Goal: Task Accomplishment & Management: Use online tool/utility

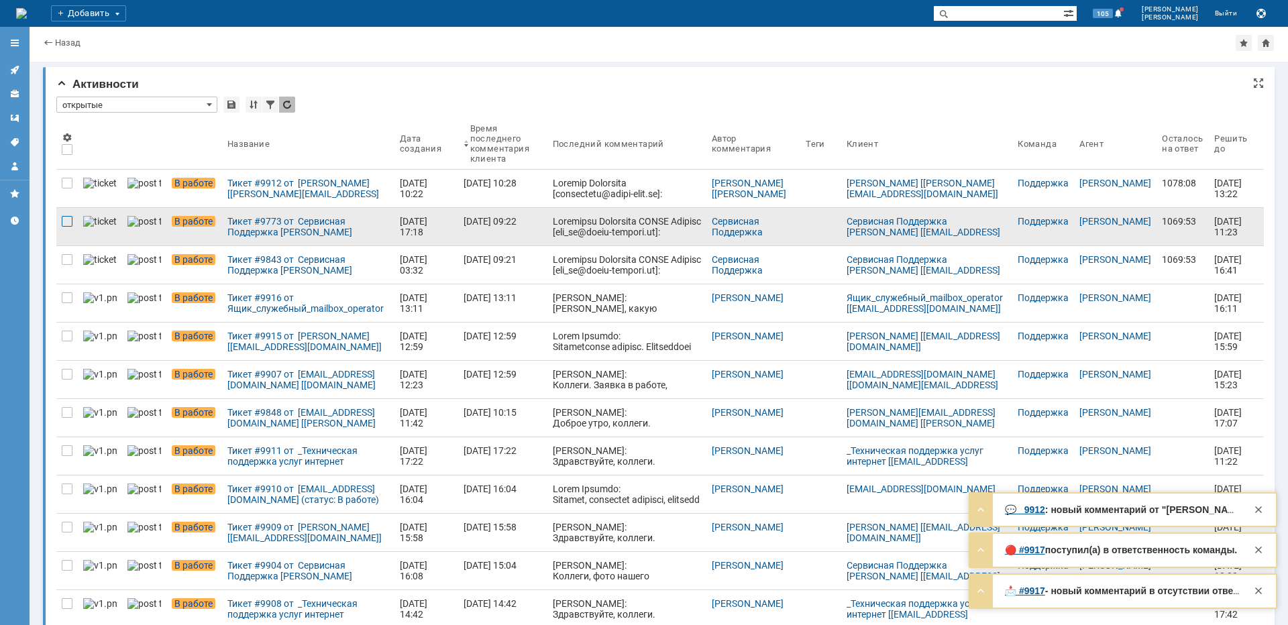
click at [68, 218] on div at bounding box center [67, 221] width 11 height 11
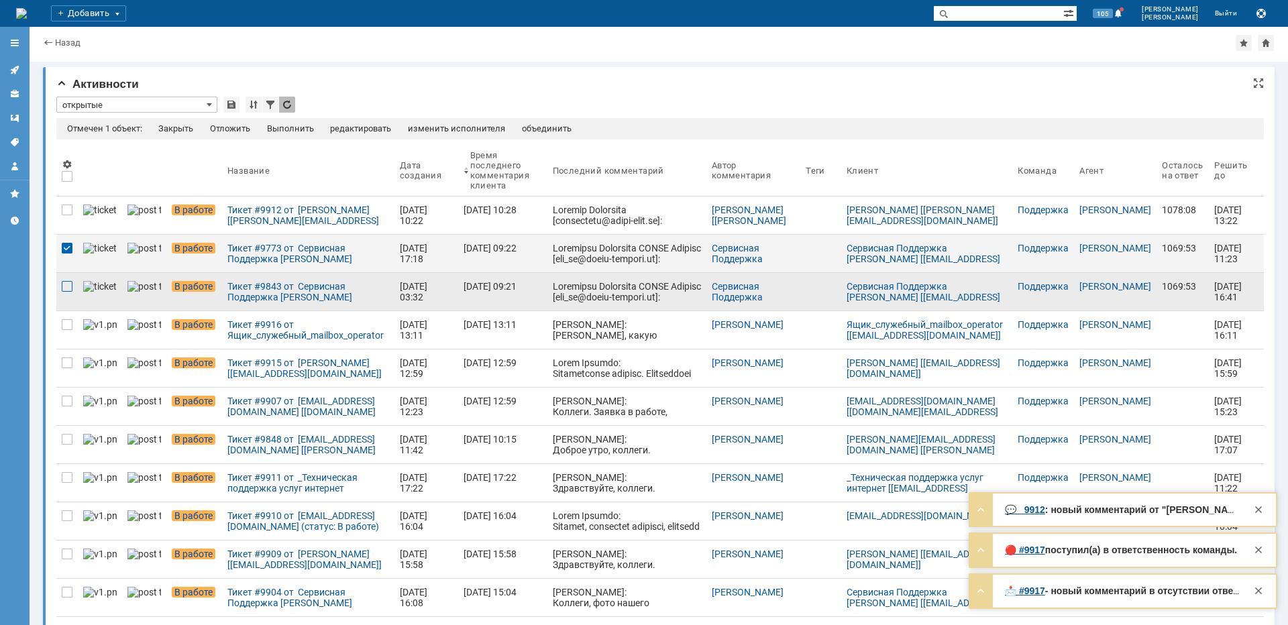
click at [67, 289] on div at bounding box center [67, 286] width 11 height 11
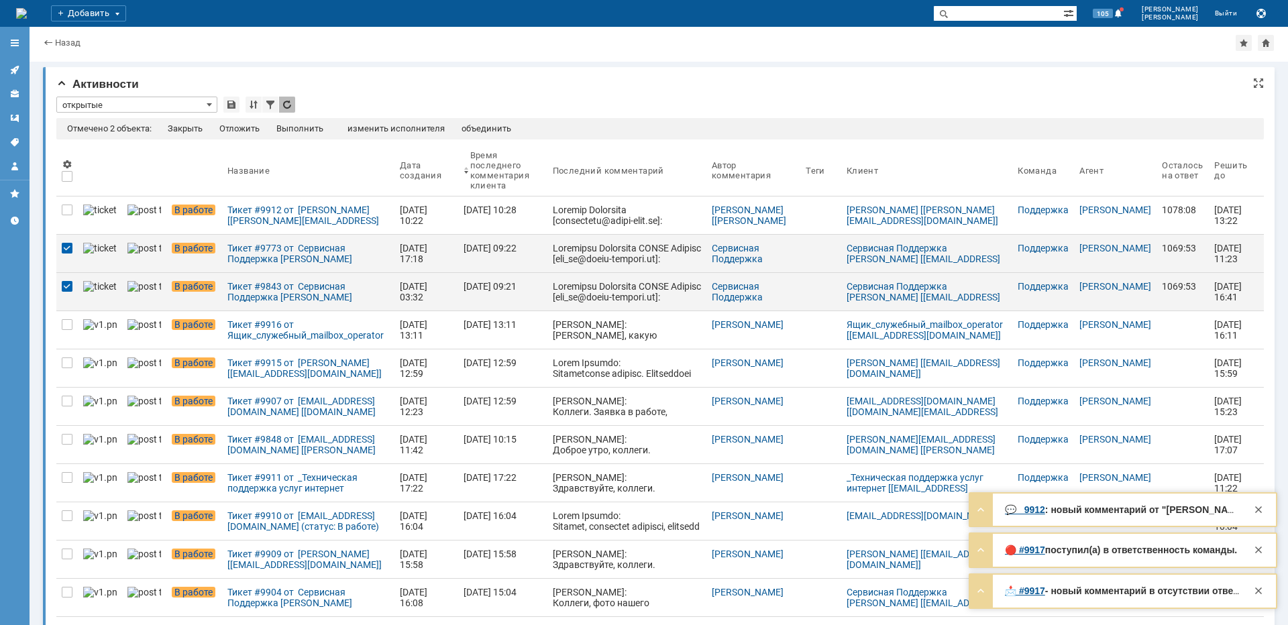
click at [237, 123] on div "Отмечено 2 объекта: Закрыть Отложить Выполнить редактировать изменить исполните…" at bounding box center [660, 128] width 1208 height 21
click at [234, 126] on div "Отложить" at bounding box center [239, 128] width 40 height 11
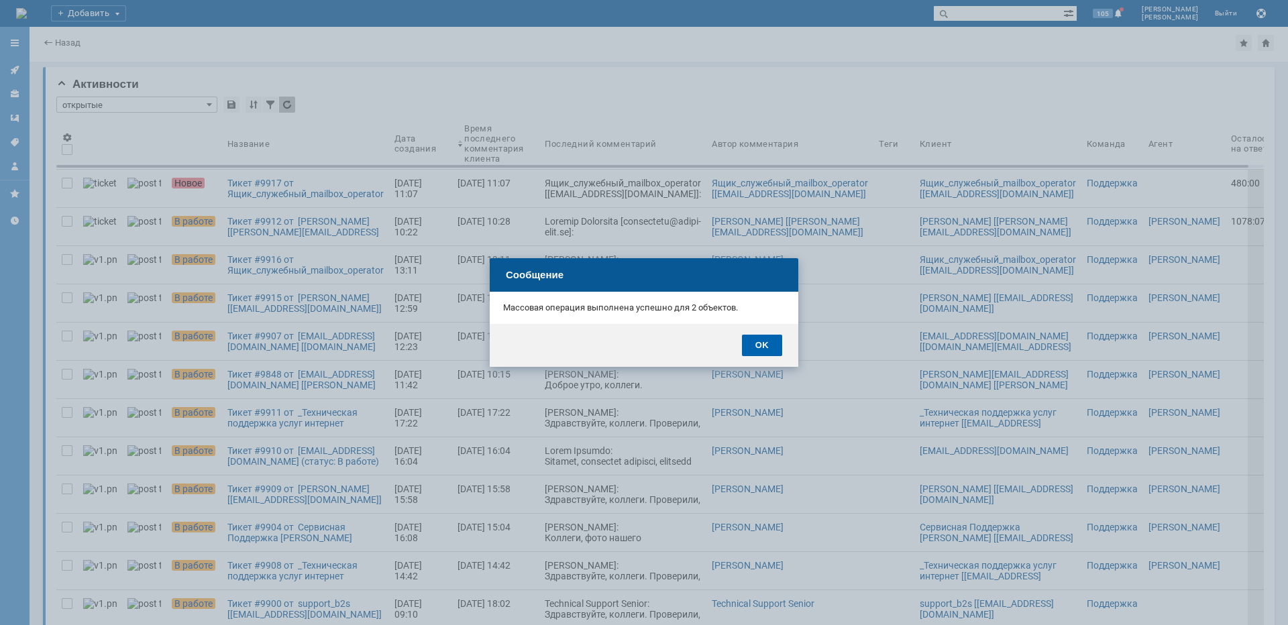
click at [759, 344] on div "OK" at bounding box center [762, 345] width 40 height 21
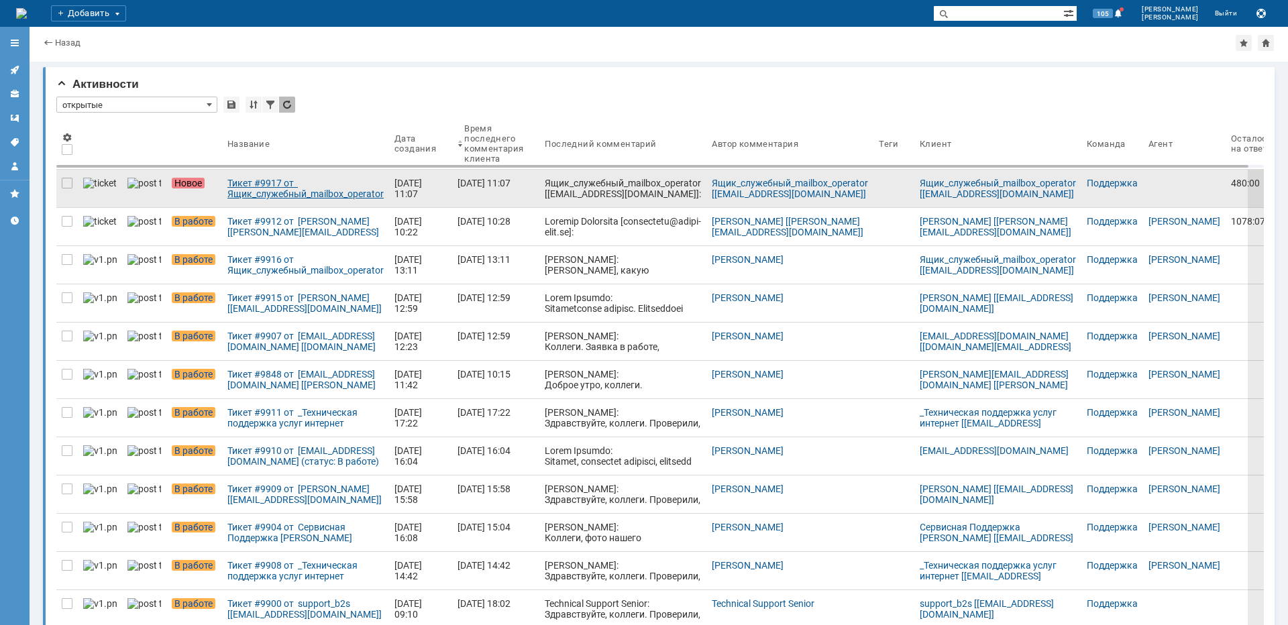
click at [262, 193] on div "Тикет #9917 от Ящик_служебный_mailbox_operator [[EMAIL_ADDRESS][DOMAIN_NAME]] (…" at bounding box center [305, 188] width 156 height 21
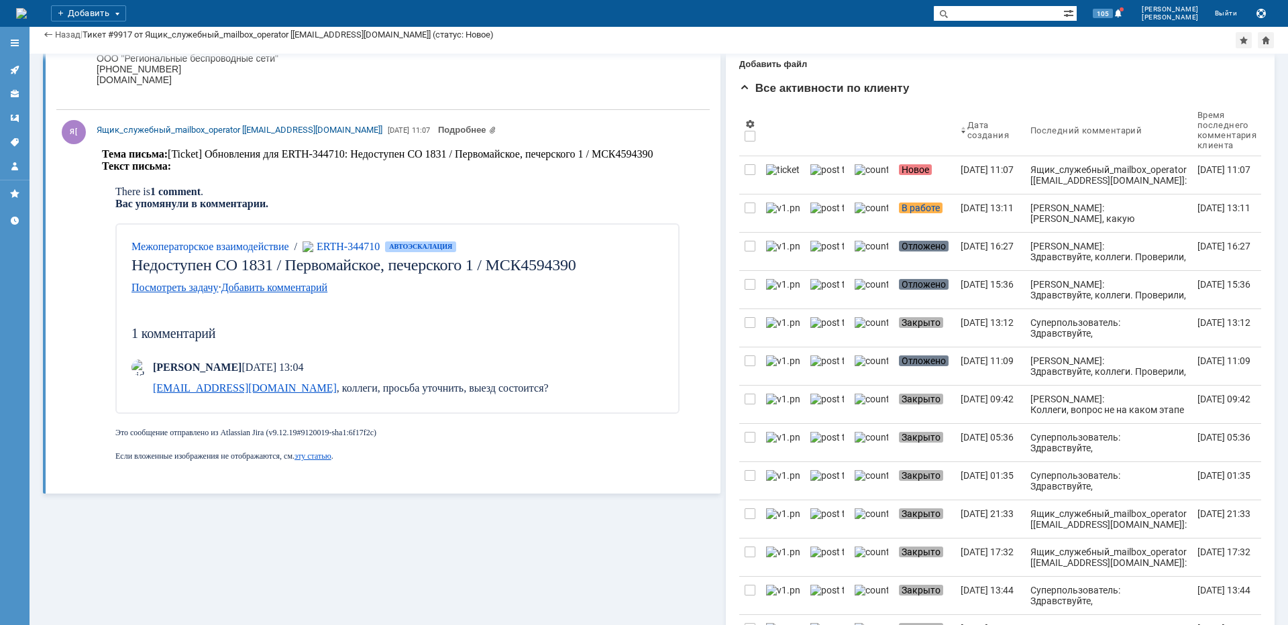
scroll to position [268, 0]
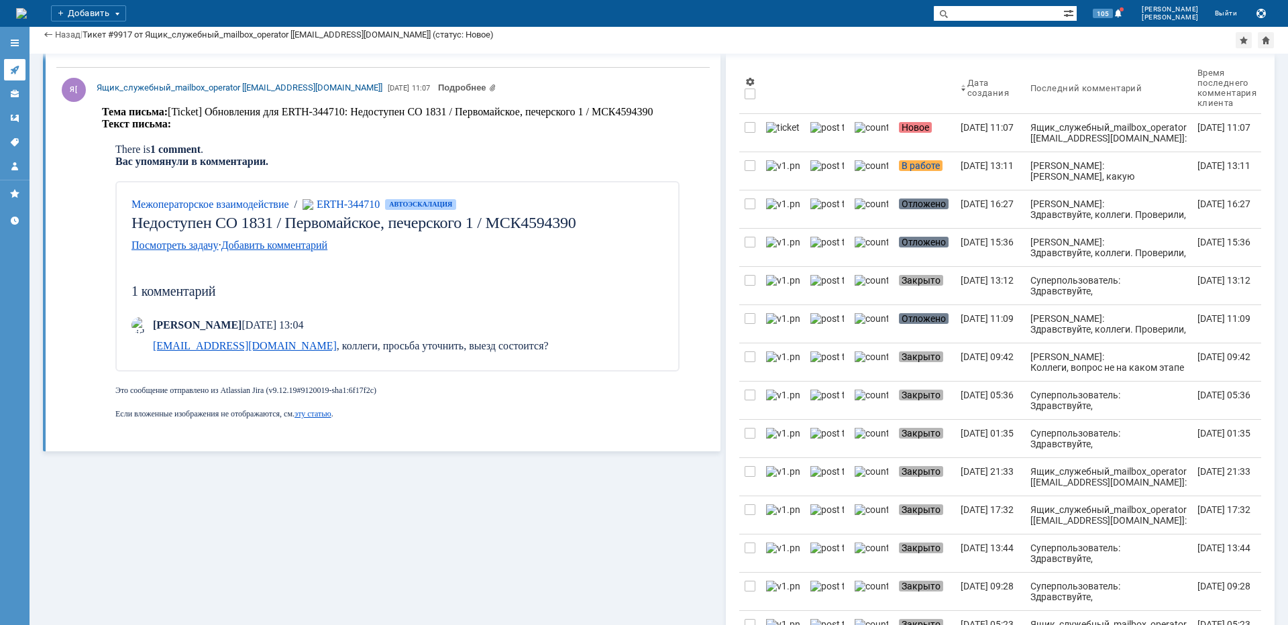
click at [17, 62] on link at bounding box center [14, 69] width 21 height 21
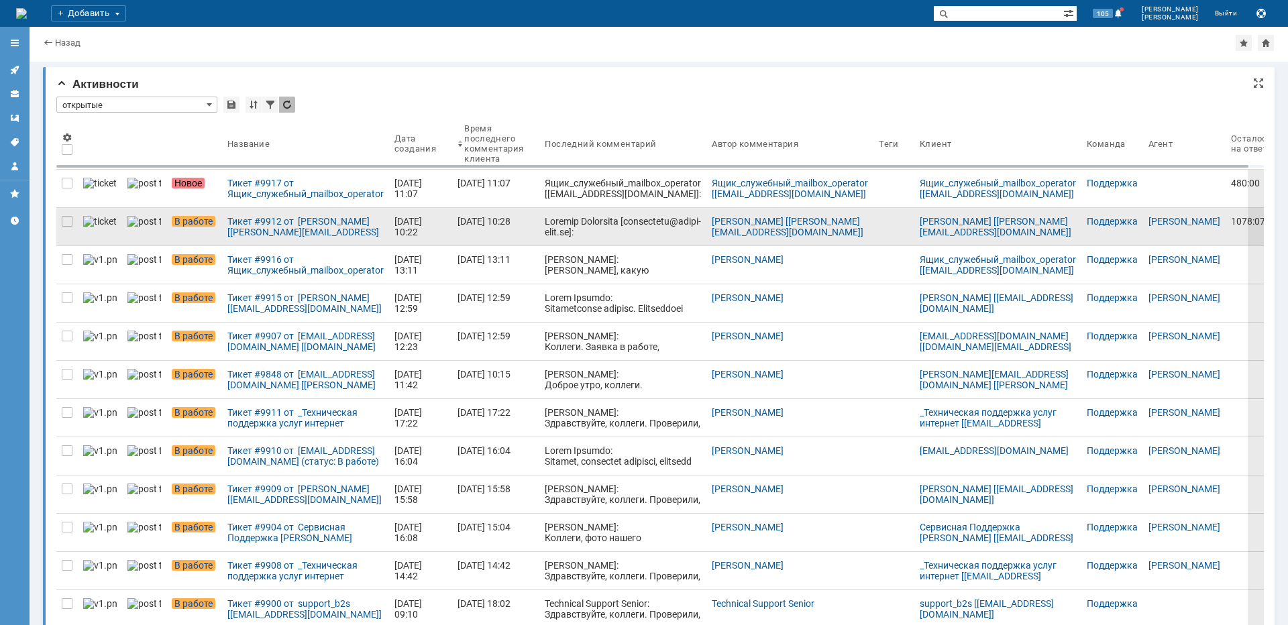
click at [66, 260] on div at bounding box center [67, 259] width 11 height 11
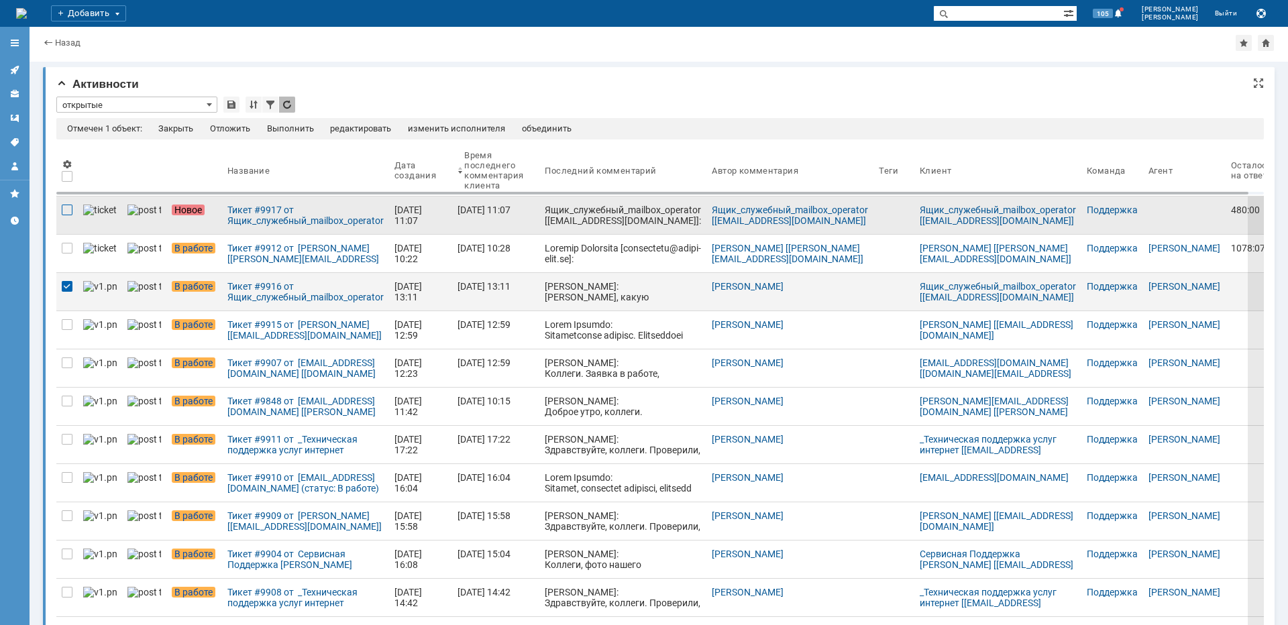
click at [67, 210] on div at bounding box center [67, 210] width 11 height 11
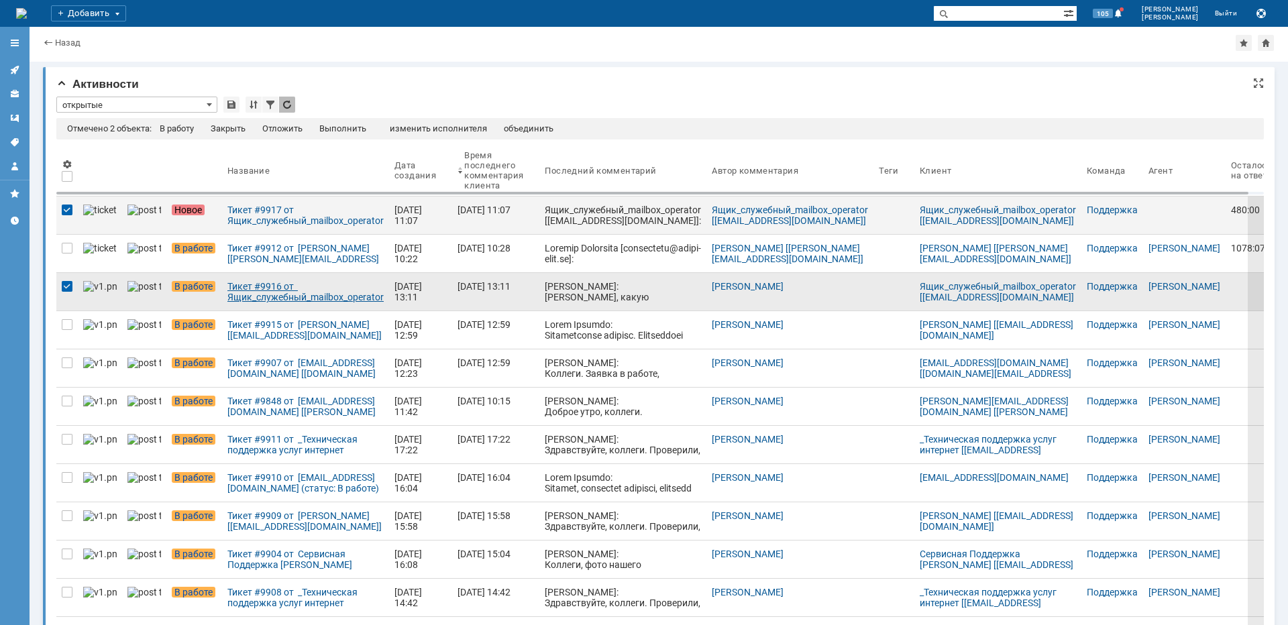
click at [247, 299] on div "Тикет #9916 от Ящик_служебный_mailbox_operator [[EMAIL_ADDRESS][DOMAIN_NAME]] (…" at bounding box center [305, 291] width 156 height 21
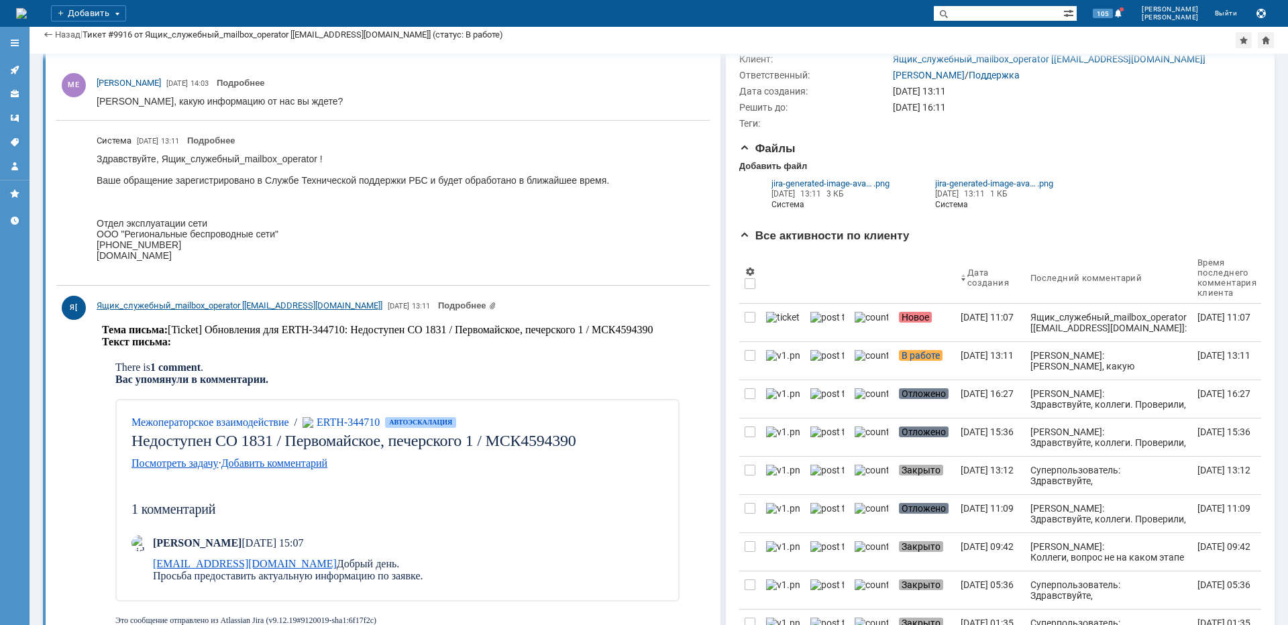
scroll to position [67, 0]
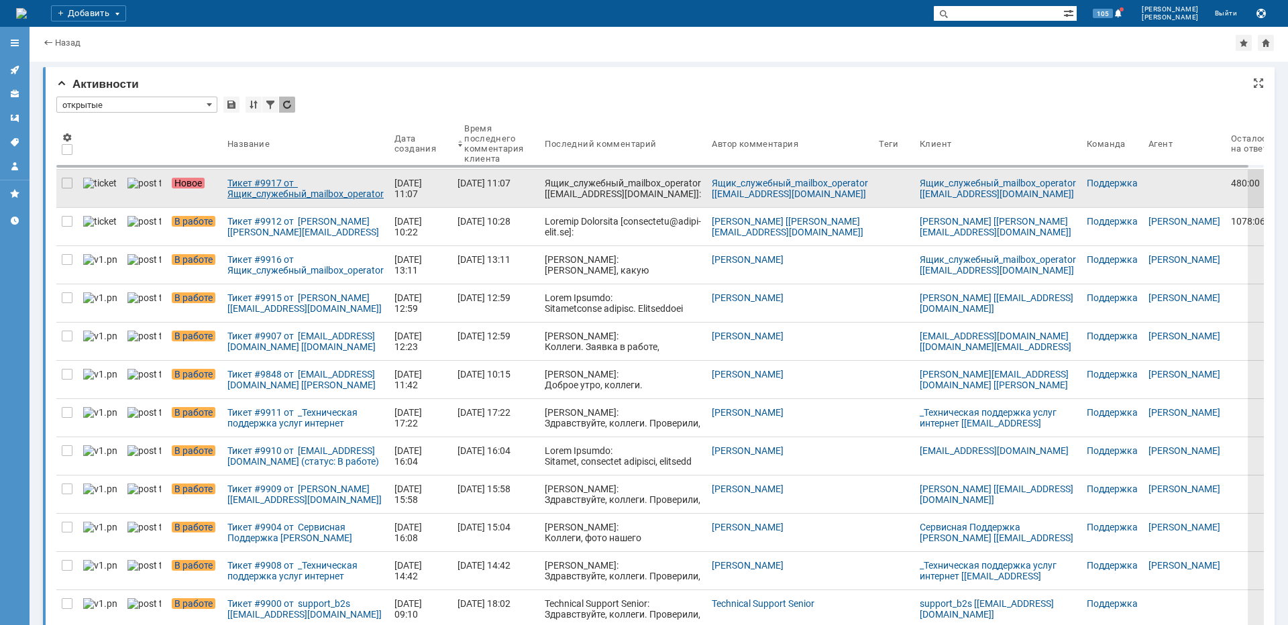
click at [320, 193] on div "Тикет #9917 от Ящик_служебный_mailbox_operator [[EMAIL_ADDRESS][DOMAIN_NAME]] (…" at bounding box center [305, 188] width 156 height 21
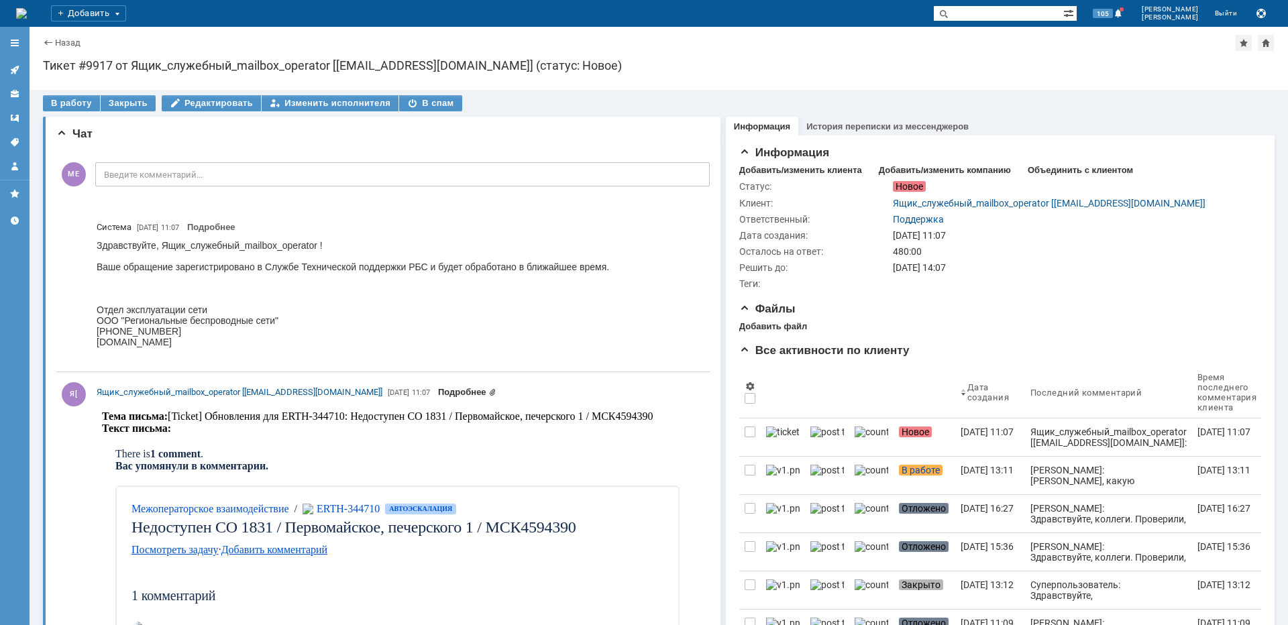
click at [440, 391] on link "Подробнее" at bounding box center [467, 392] width 58 height 10
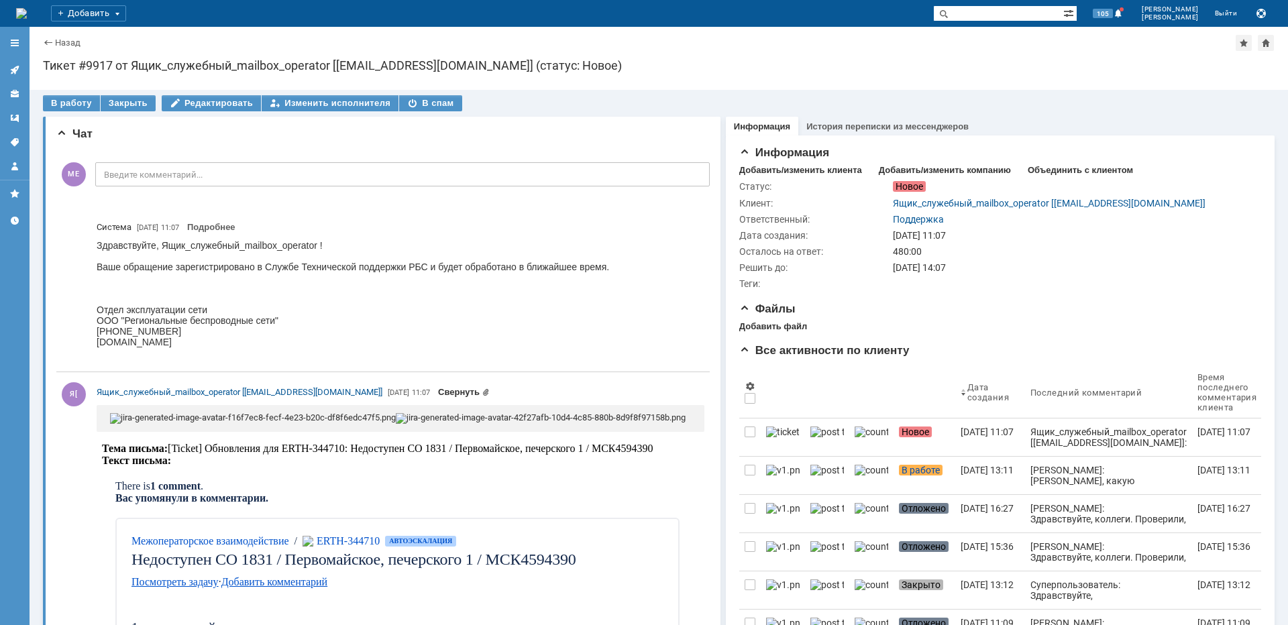
click at [438, 389] on link "Свернуть" at bounding box center [464, 392] width 52 height 10
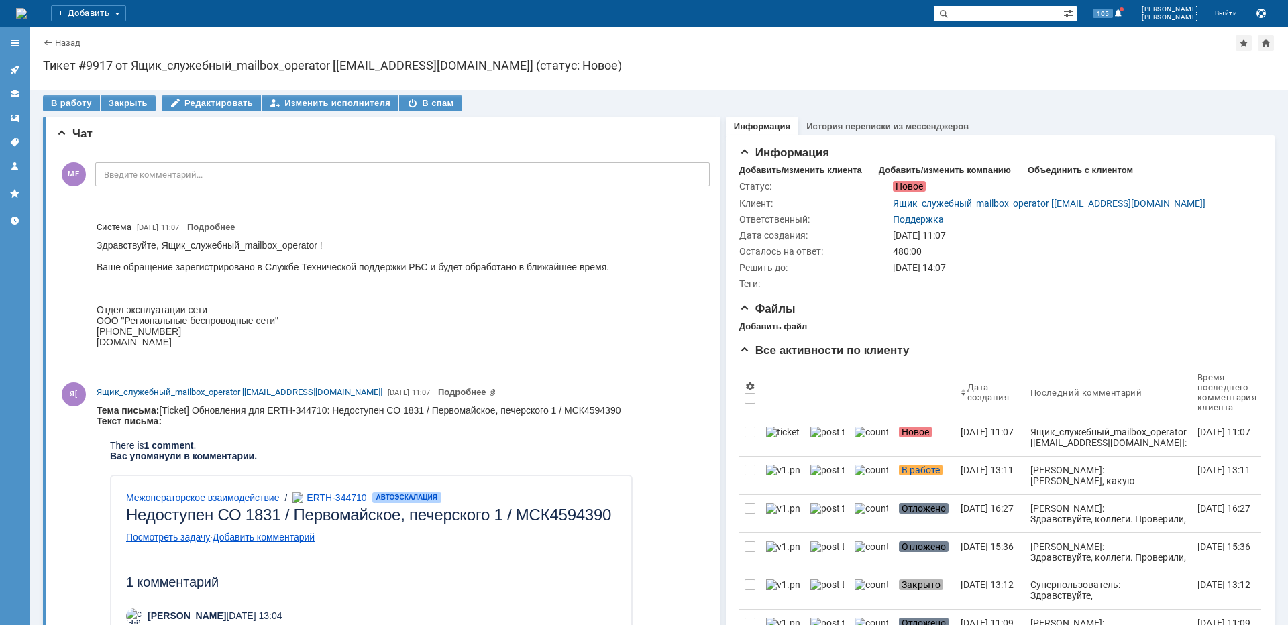
drag, startPoint x: 589, startPoint y: 412, endPoint x: 625, endPoint y: 410, distance: 36.3
click at [625, 410] on body "Тема письма: [Ticket] Обновления для ERTH-344710: Недоступен СО 1831 / Первомай…" at bounding box center [372, 563] width 550 height 317
copy body "4594390"
click at [1050, 11] on input "text" at bounding box center [998, 13] width 130 height 16
paste input "4594390"
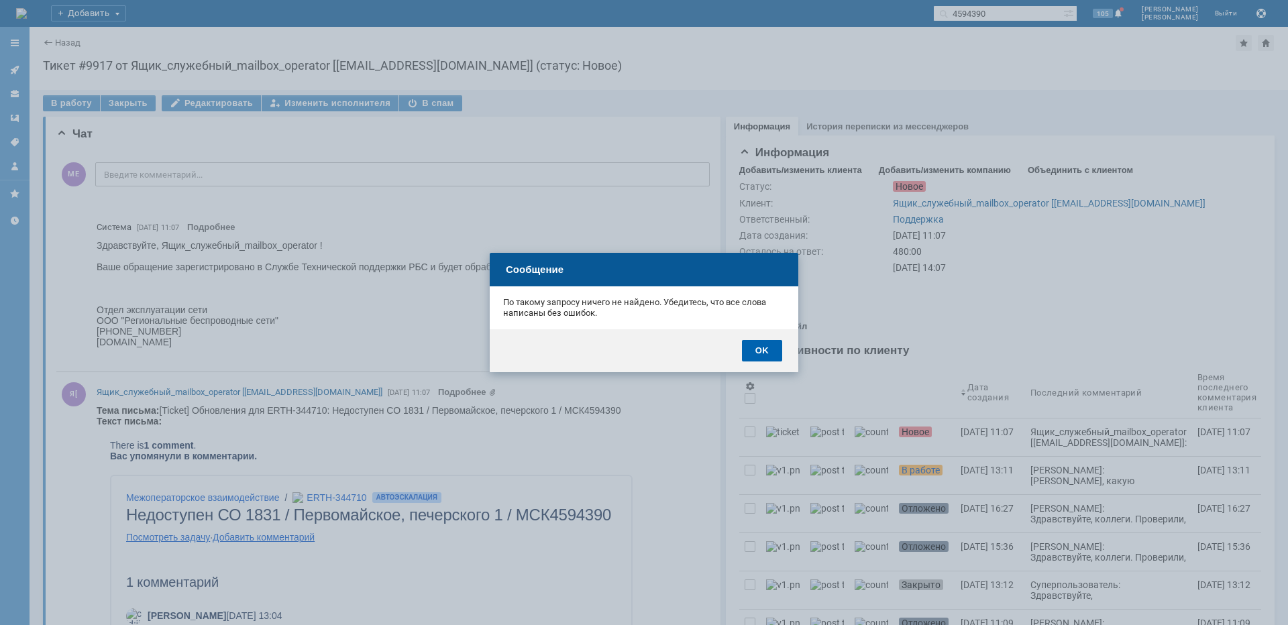
click at [765, 349] on div "OK" at bounding box center [762, 350] width 40 height 21
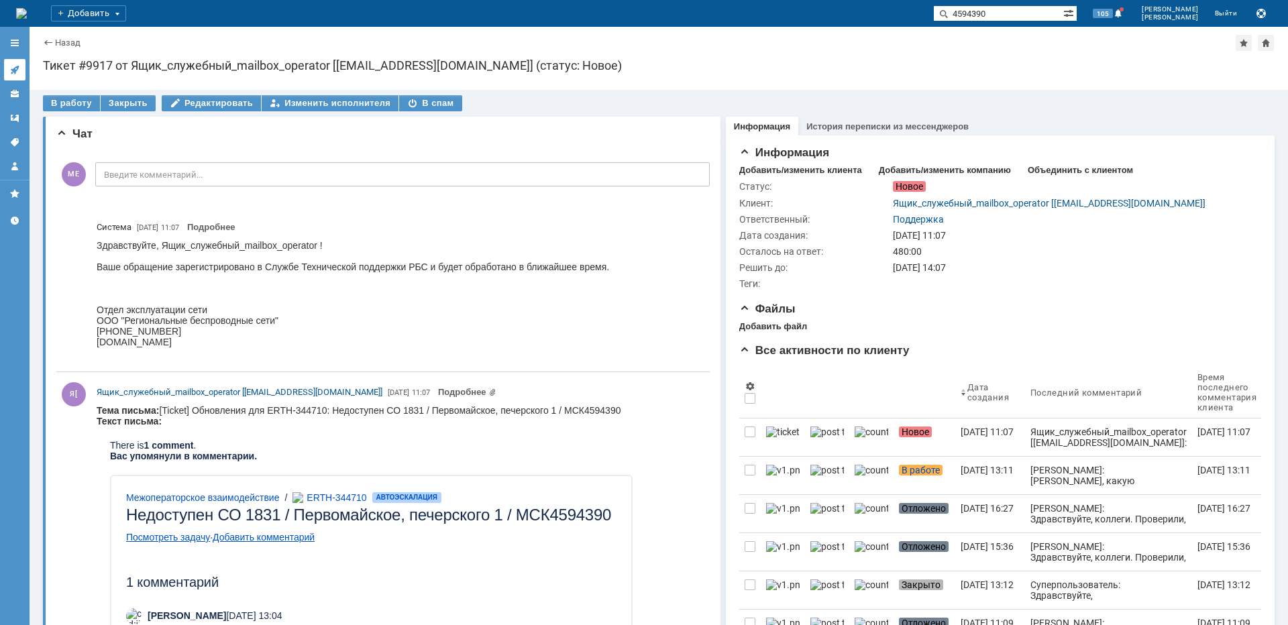
click at [22, 64] on link at bounding box center [14, 69] width 21 height 21
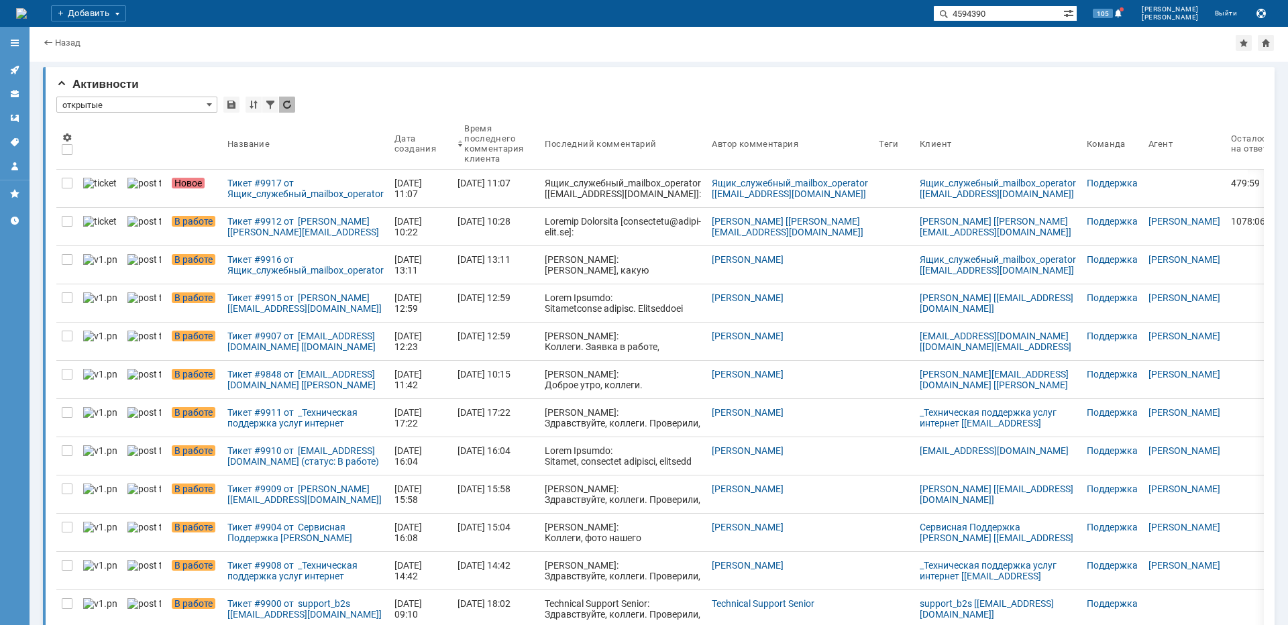
click at [1061, 15] on input "4594390" at bounding box center [998, 13] width 130 height 16
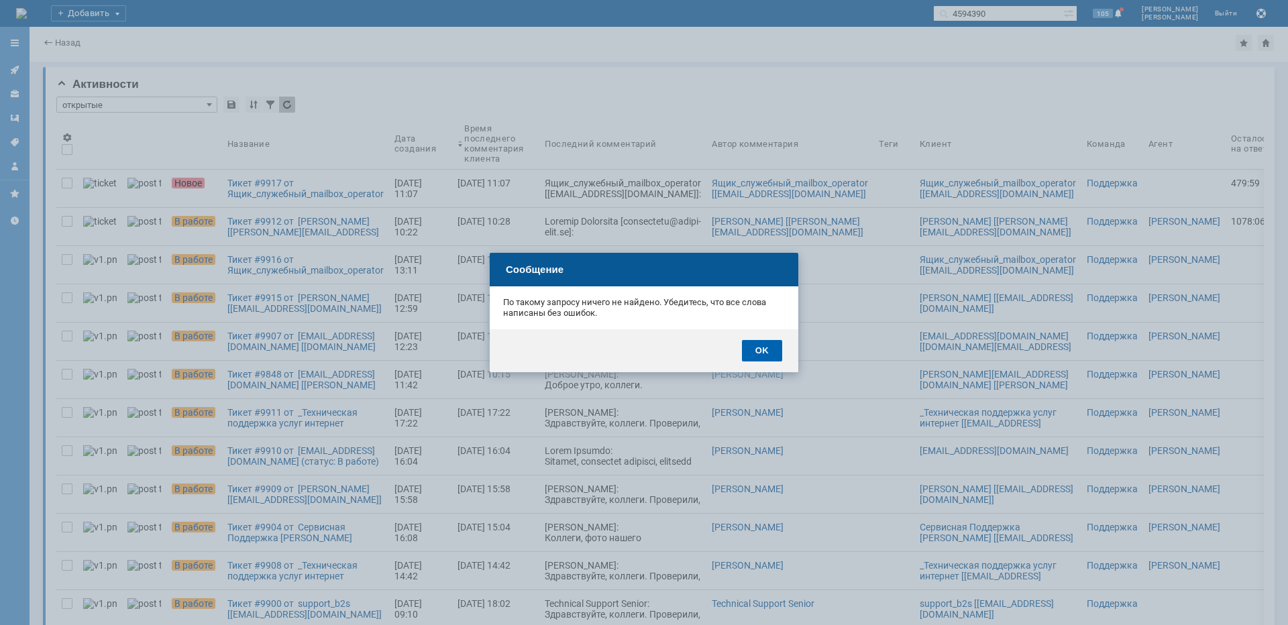
click at [768, 346] on div "OK" at bounding box center [762, 350] width 40 height 21
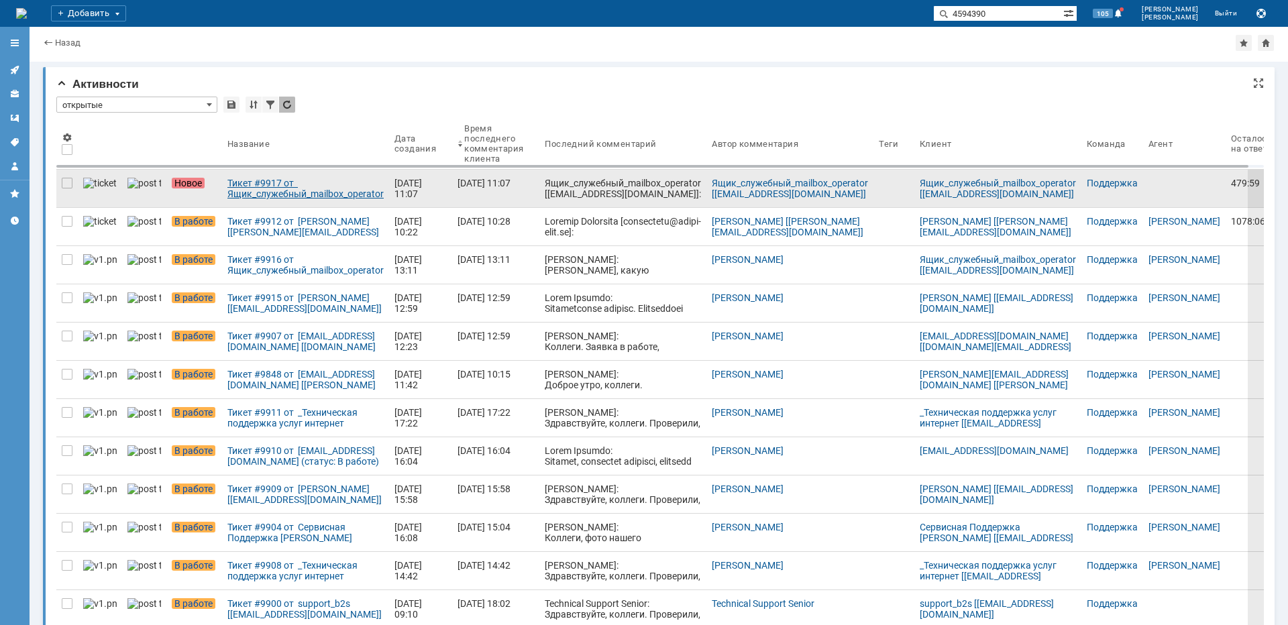
click at [241, 187] on div "Тикет #9917 от Ящик_служебный_mailbox_operator [[EMAIL_ADDRESS][DOMAIN_NAME]] (…" at bounding box center [305, 188] width 156 height 21
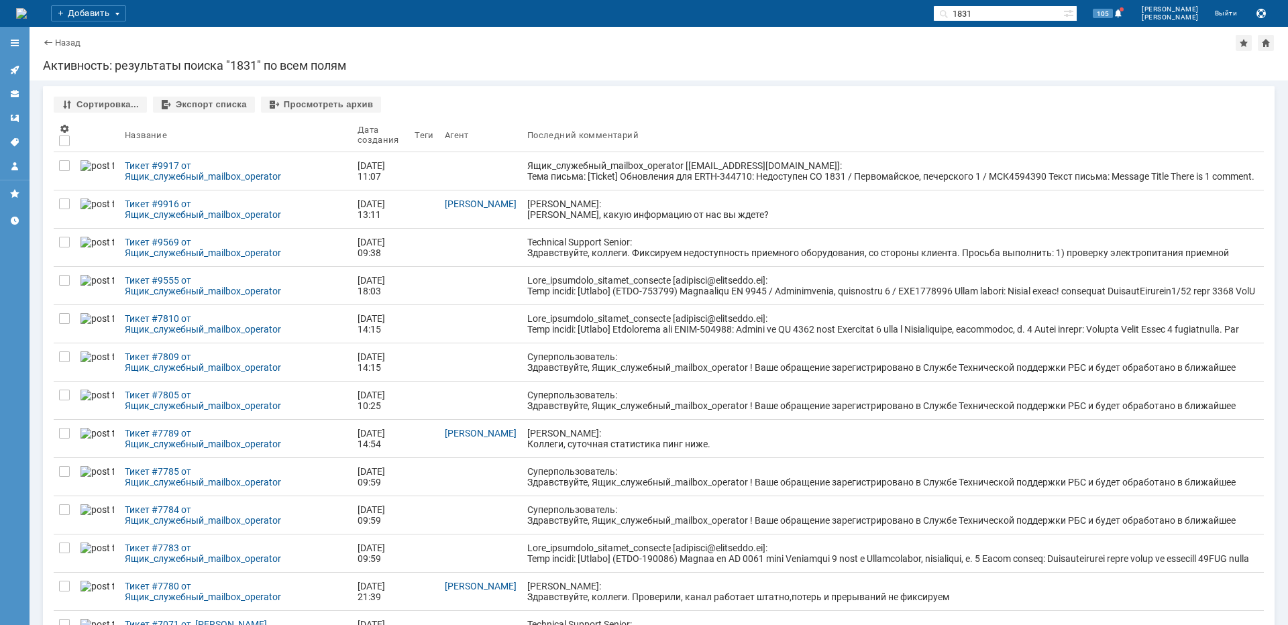
click at [562, 242] on div "Technical Support Senior: Здравствуйте, коллеги. Фиксируем недоступность приемн…" at bounding box center [892, 258] width 731 height 43
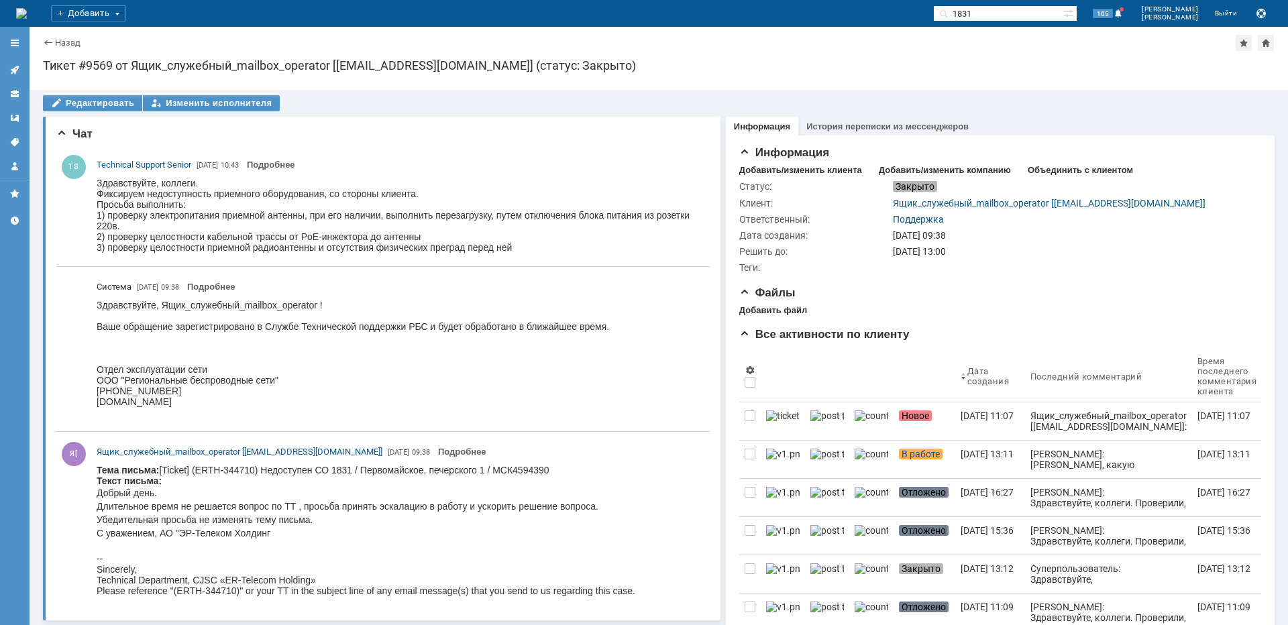
drag, startPoint x: 495, startPoint y: 470, endPoint x: 560, endPoint y: 469, distance: 65.1
click at [560, 469] on body "Тема письма: [Ticket] (ERTH-344710) Недоступен СО 1831 / Первомайское, печерско…" at bounding box center [366, 531] width 539 height 132
copy body "МСК4594390"
drag, startPoint x: 1047, startPoint y: 9, endPoint x: 891, endPoint y: 2, distance: 155.9
click at [890, 3] on div "На домашнюю Добавить 1831 105 [PERSON_NAME] Служебная информация При возникнове…" at bounding box center [644, 13] width 1288 height 27
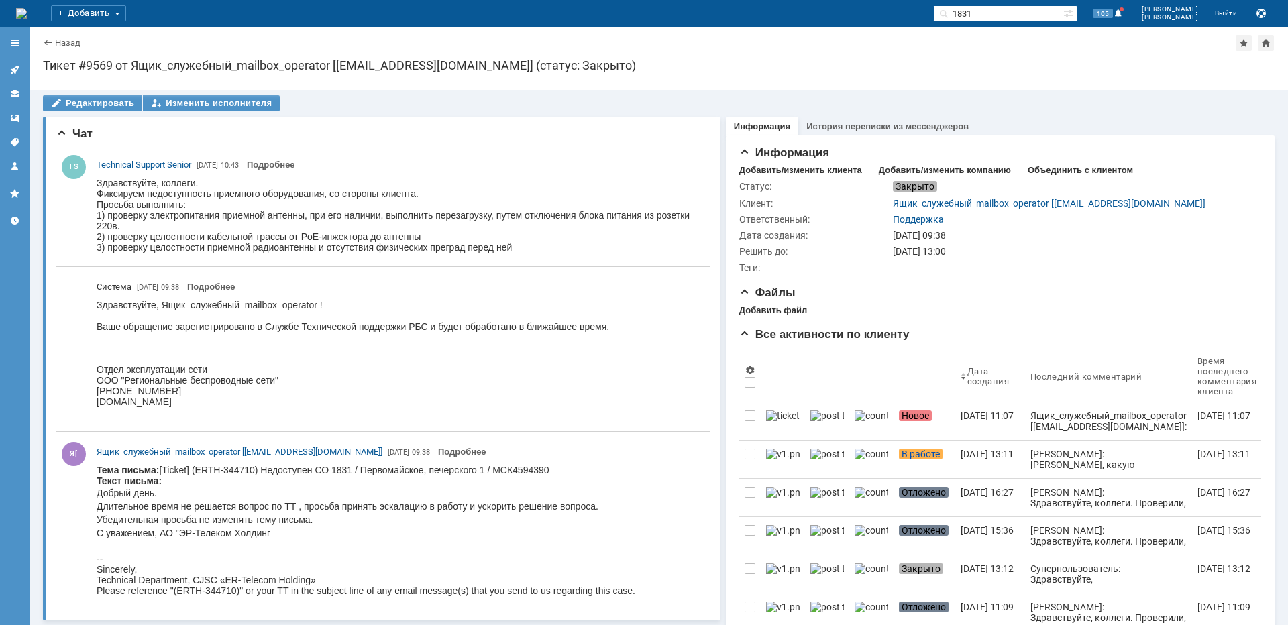
paste input "МСК4594390"
type input "МСК4594390"
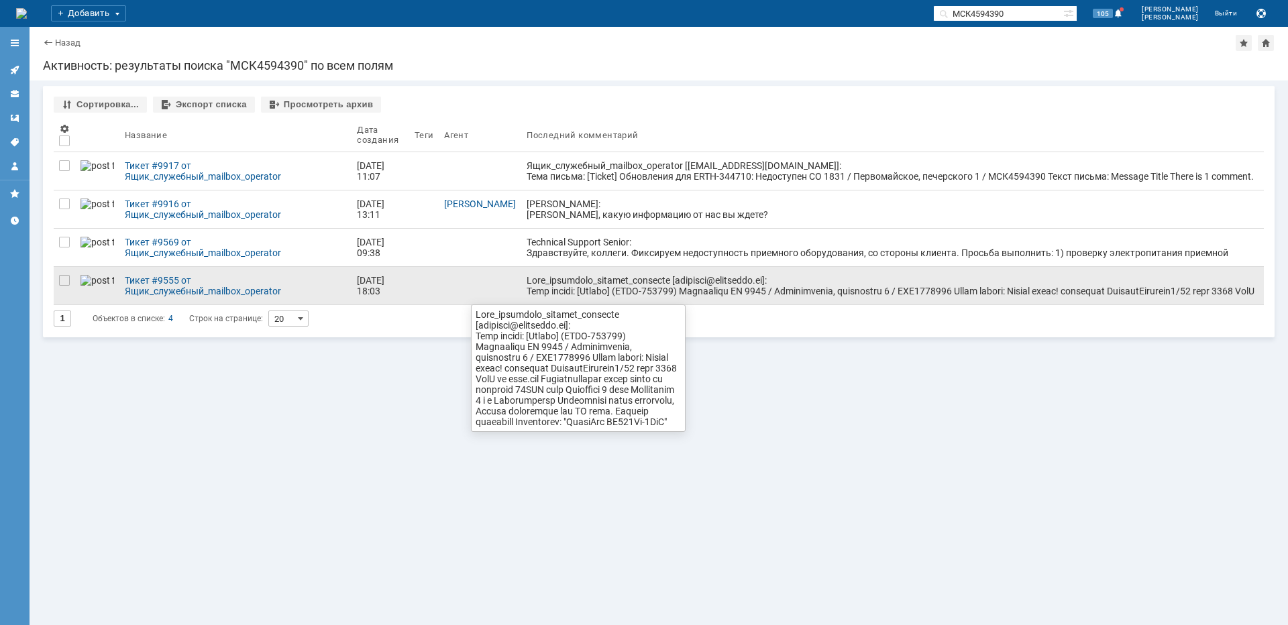
click at [572, 286] on div at bounding box center [893, 302] width 732 height 54
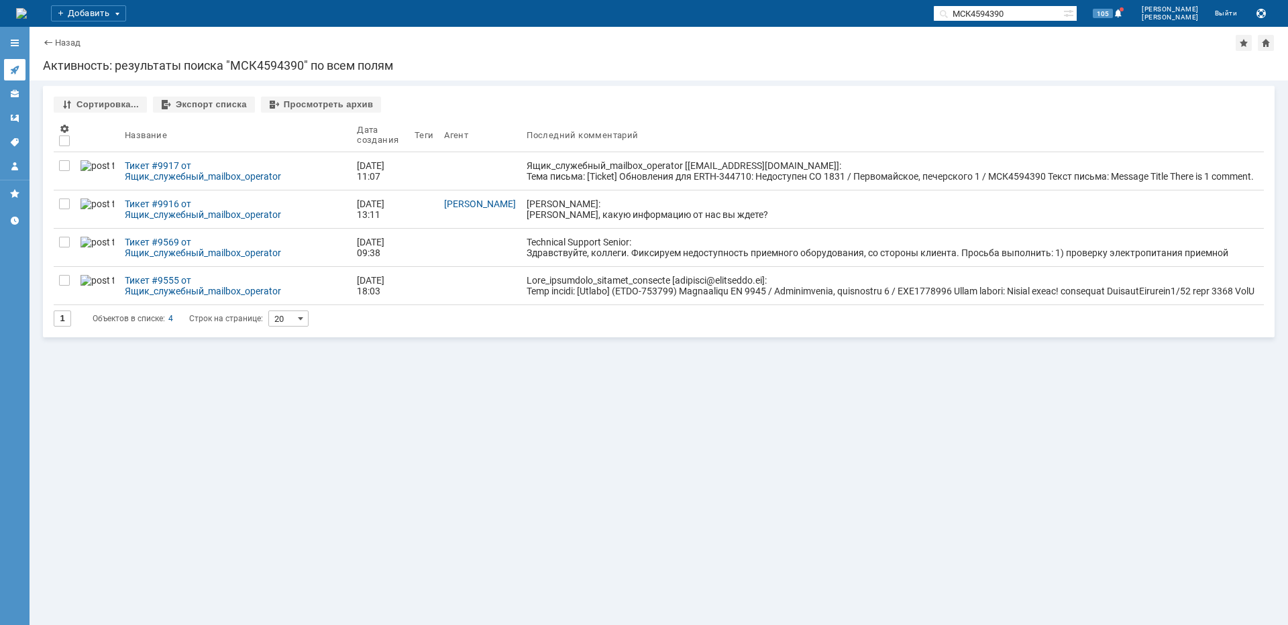
click at [20, 72] on link at bounding box center [14, 69] width 21 height 21
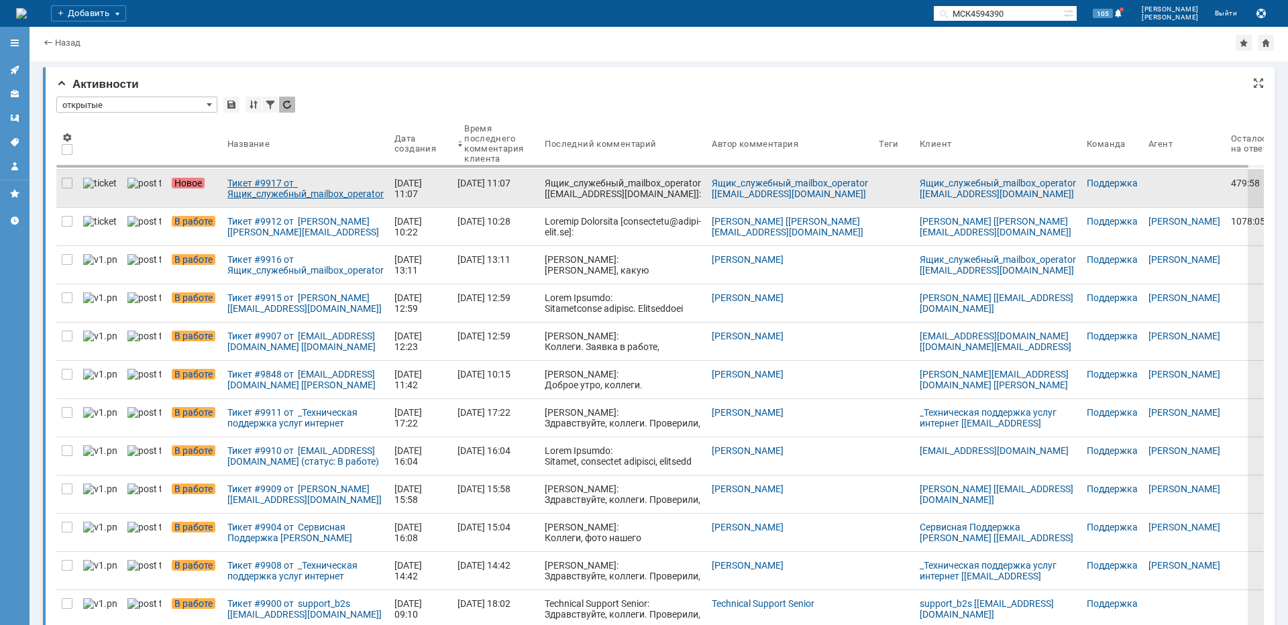
click at [244, 191] on div "Тикет #9917 от Ящик_служебный_mailbox_operator [[EMAIL_ADDRESS][DOMAIN_NAME]] (…" at bounding box center [305, 188] width 156 height 21
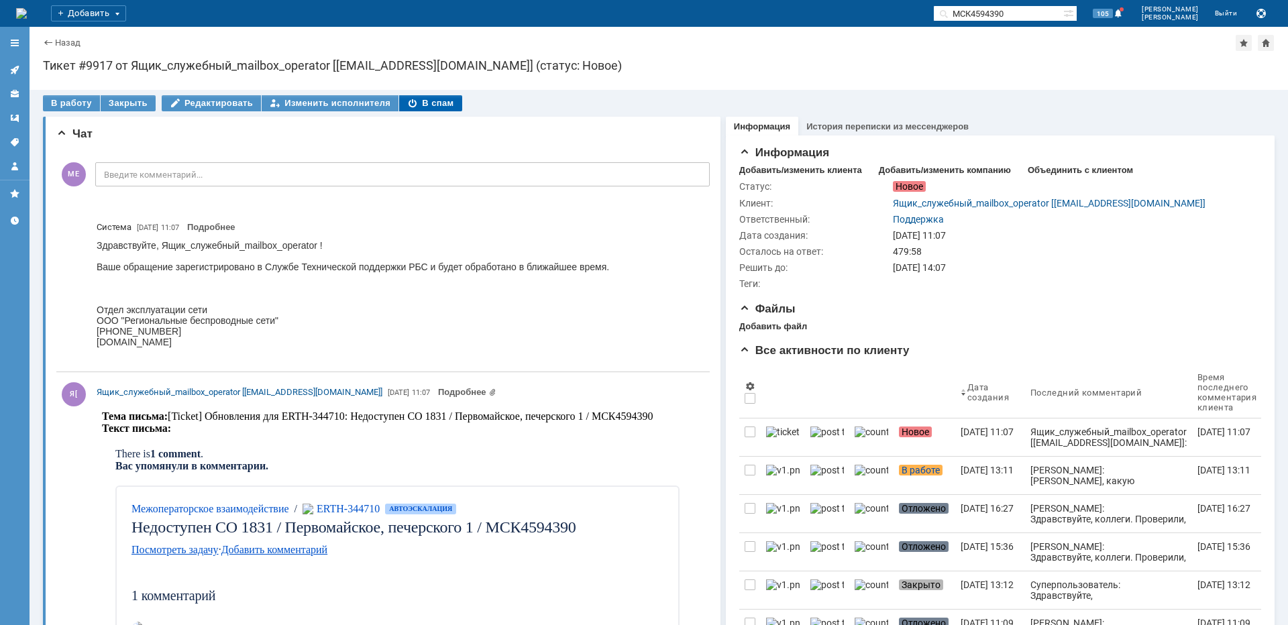
click at [425, 102] on div "В спам" at bounding box center [430, 103] width 62 height 16
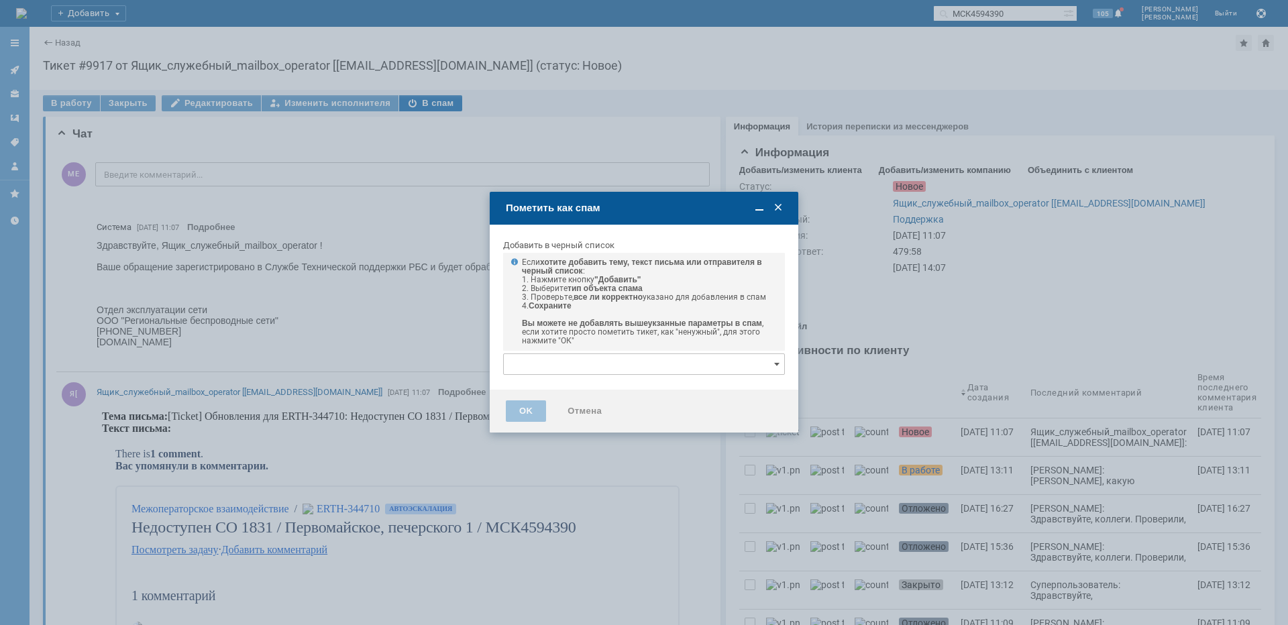
type input "[нет элементов]"
click at [593, 362] on input "[нет элементов]" at bounding box center [644, 364] width 282 height 21
click at [619, 307] on div "Если хотите добавить тему, текст письма или отправителя в черный список : 1. На…" at bounding box center [644, 302] width 282 height 98
click at [605, 364] on input "text" at bounding box center [644, 364] width 282 height 21
click at [753, 385] on link "+ добавить" at bounding box center [756, 387] width 44 height 10
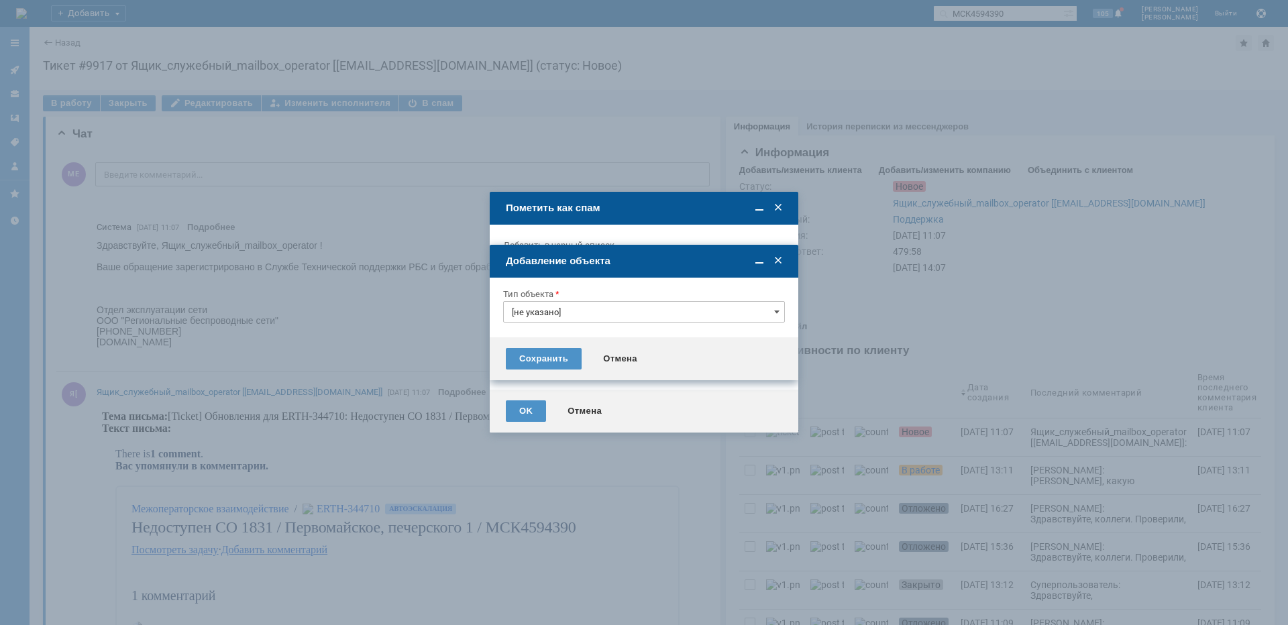
click at [615, 321] on input "[не указано]" at bounding box center [644, 311] width 282 height 21
click at [608, 311] on input "text" at bounding box center [644, 311] width 282 height 21
click at [556, 405] on span "Тема письма" at bounding box center [644, 403] width 264 height 11
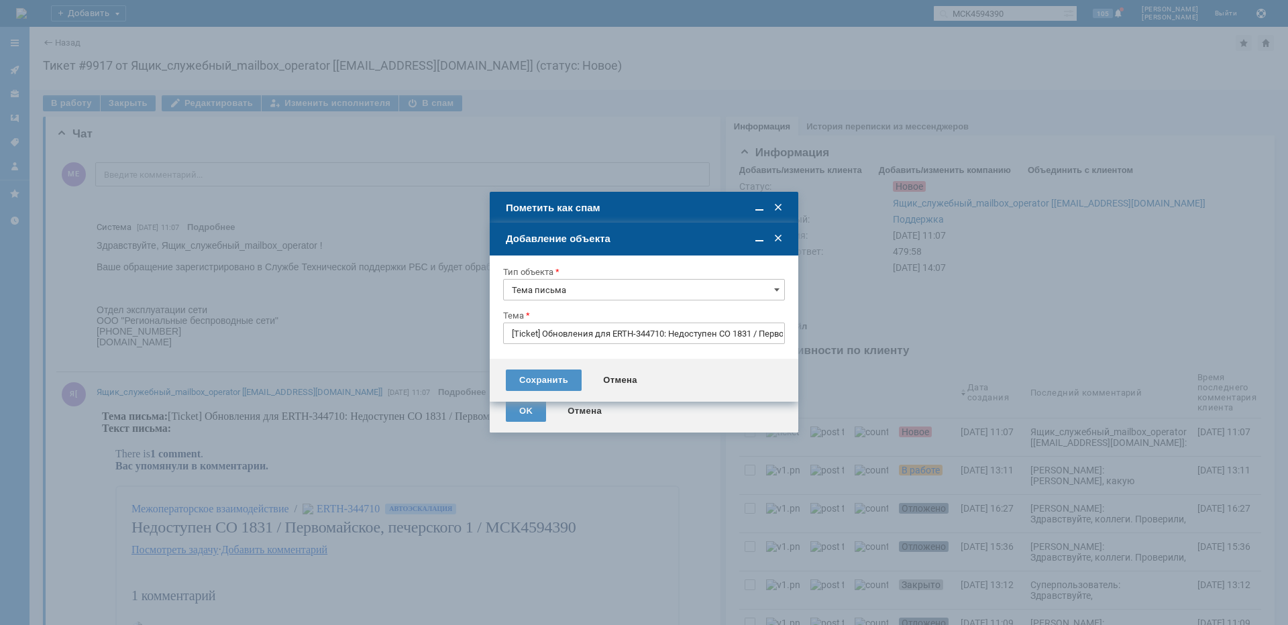
type input "Тема письма"
click at [569, 335] on input "[Ticket] Обновления для ERTH-344710: Недоступен СО 1831 / Первомайское, печерск…" at bounding box center [644, 333] width 282 height 21
paste input "text"
type input "МСК4594390"
click at [554, 377] on div "Сохранить" at bounding box center [544, 380] width 76 height 21
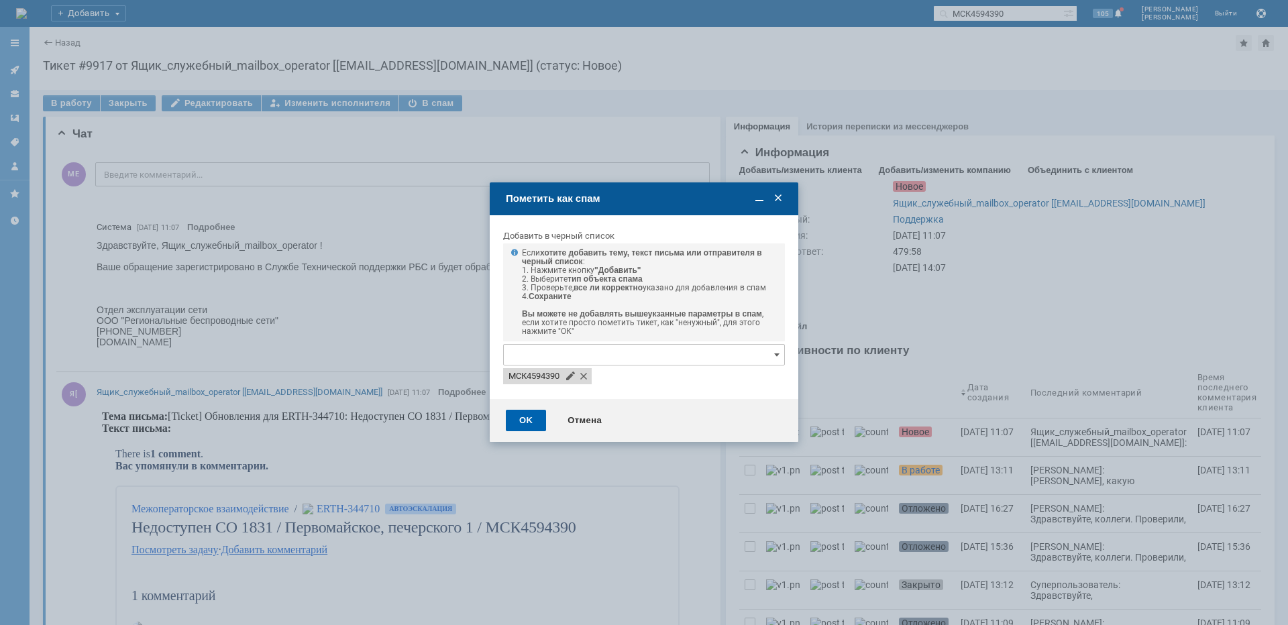
click at [530, 427] on div "OK" at bounding box center [526, 420] width 40 height 21
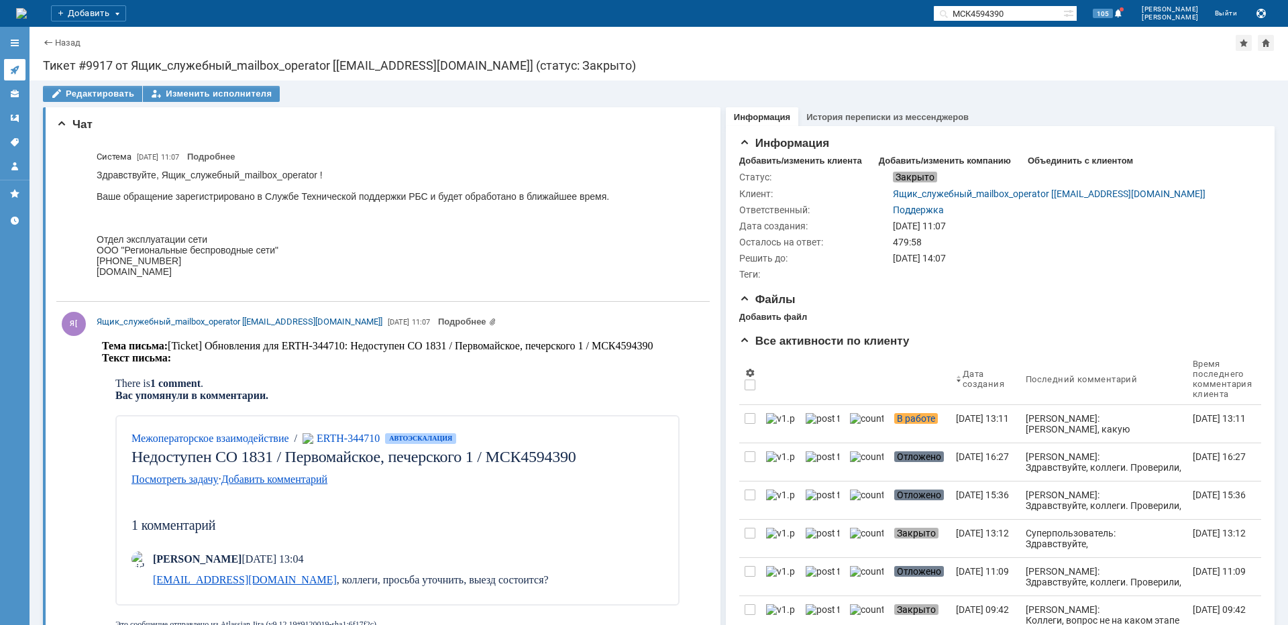
click at [9, 68] on link at bounding box center [14, 69] width 21 height 21
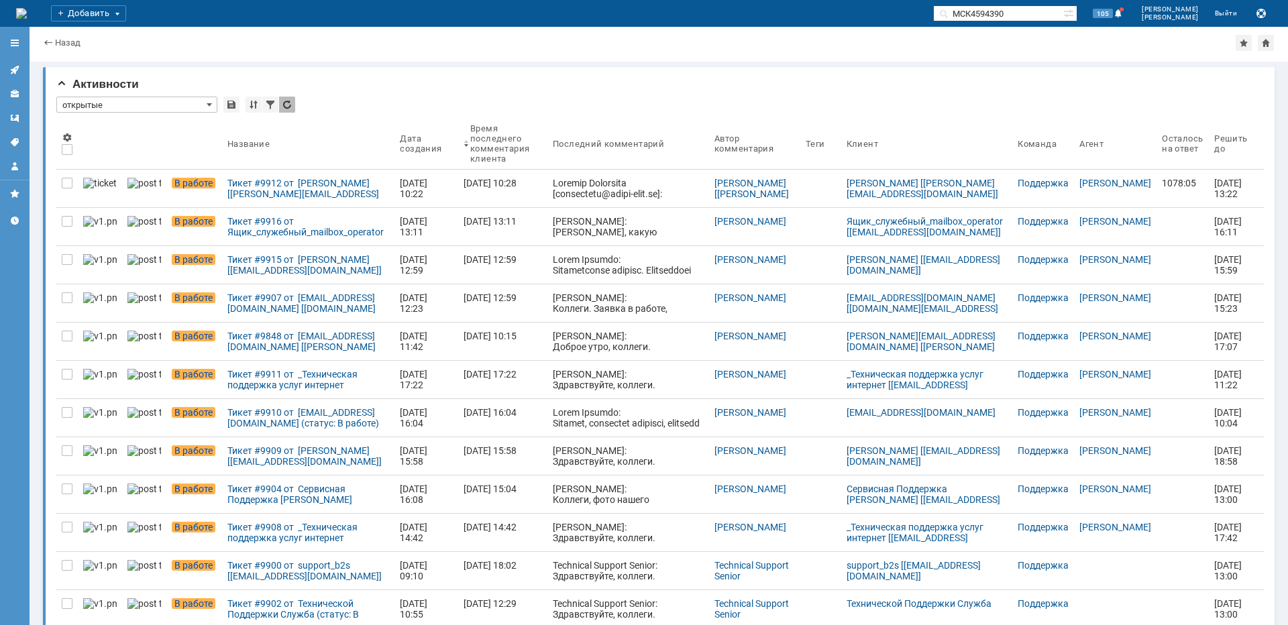
click at [278, 182] on div "Тикет #9912 от [PERSON_NAME] [[PERSON_NAME][EMAIL_ADDRESS][DOMAIN_NAME]] (стату…" at bounding box center [308, 188] width 162 height 21
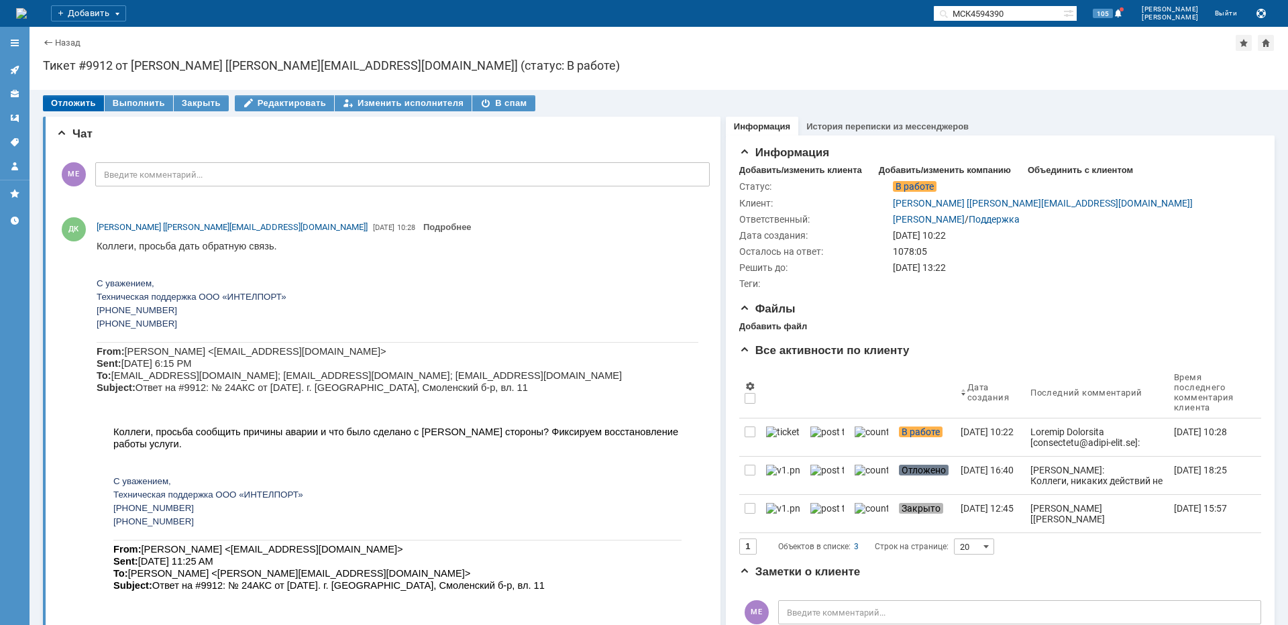
drag, startPoint x: 64, startPoint y: 103, endPoint x: 69, endPoint y: 109, distance: 8.1
click at [64, 103] on div "Отложить" at bounding box center [73, 103] width 61 height 16
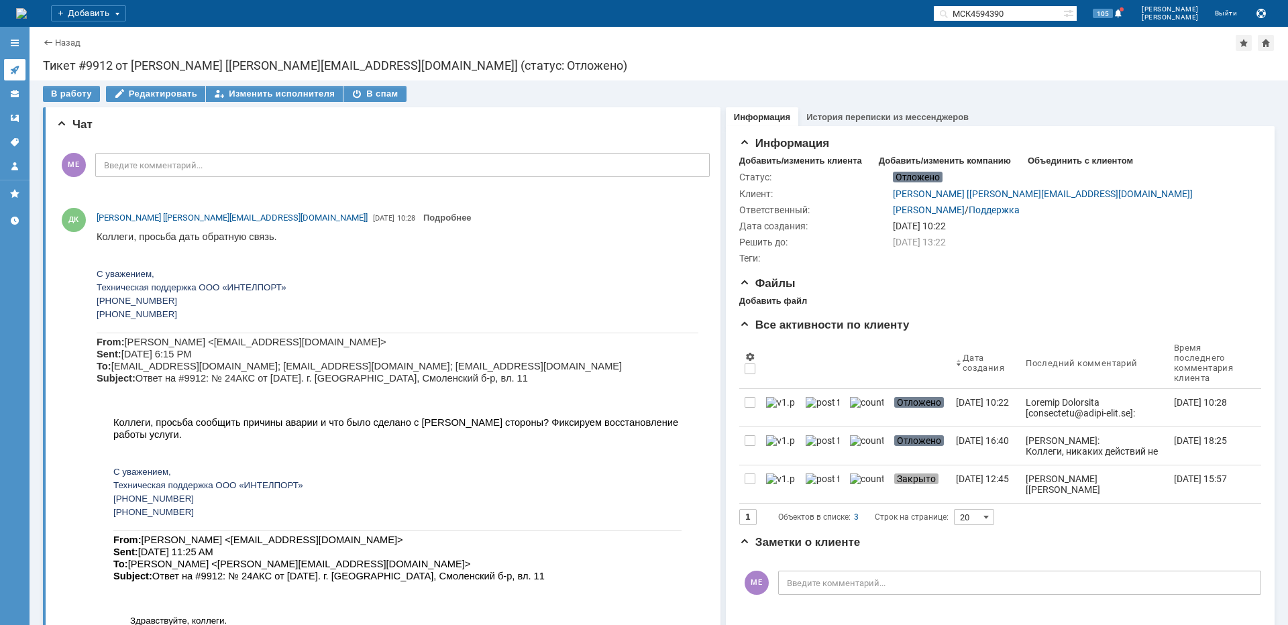
click at [11, 70] on icon at bounding box center [14, 70] width 9 height 9
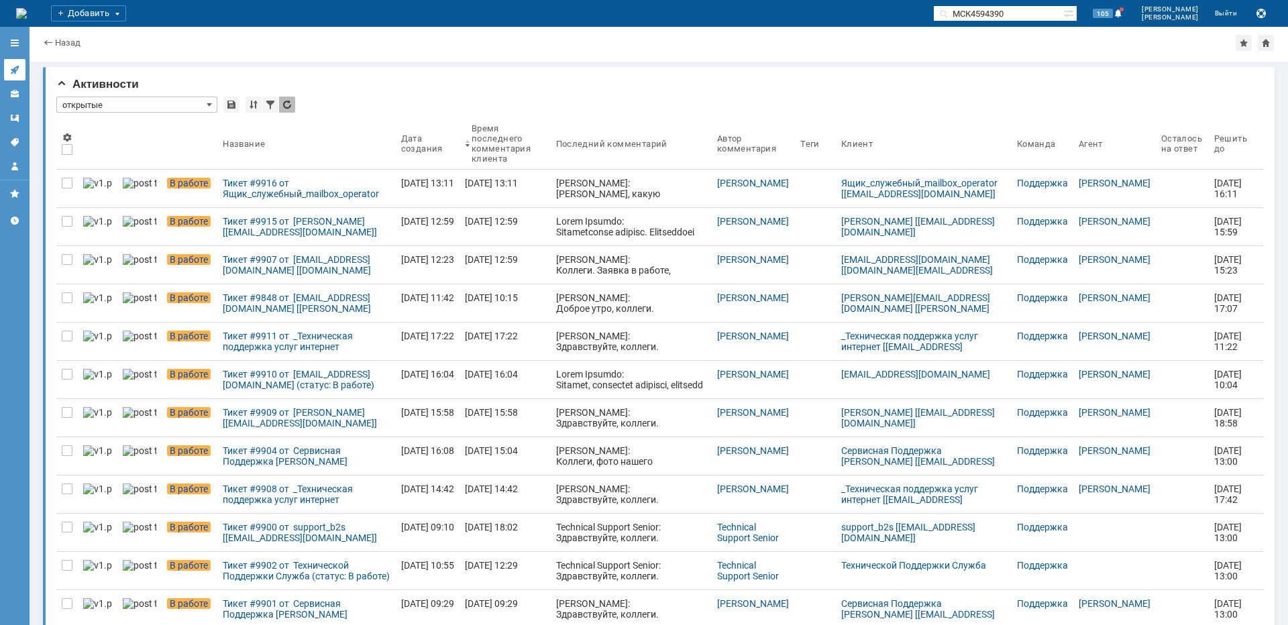
click at [15, 66] on icon at bounding box center [14, 69] width 11 height 11
